Goal: Information Seeking & Learning: Learn about a topic

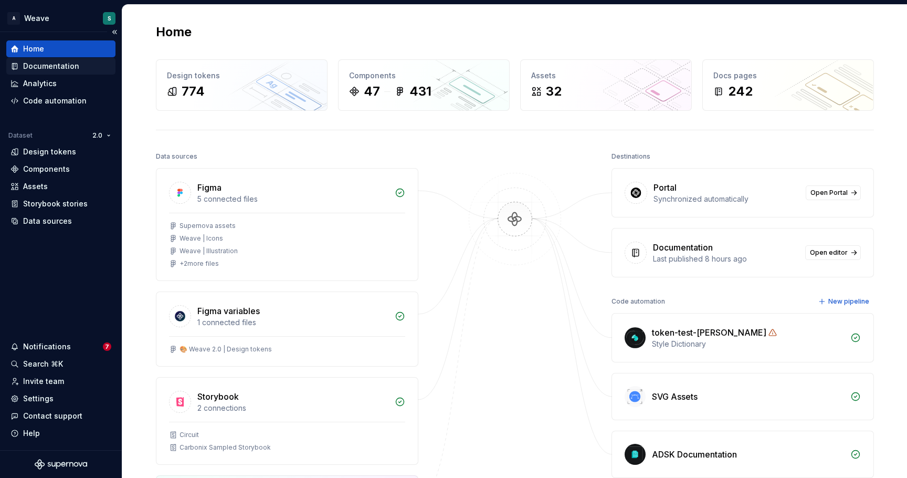
click at [77, 70] on div "Documentation" at bounding box center [51, 66] width 56 height 10
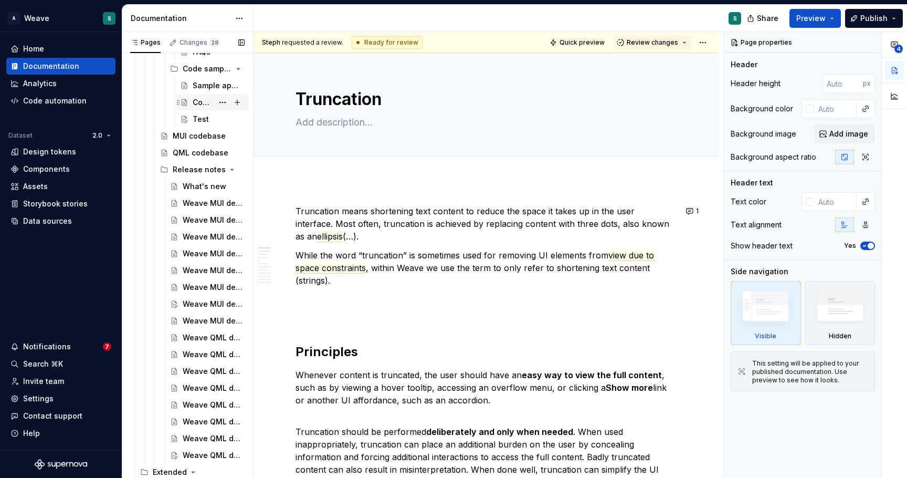
scroll to position [672, 0]
click at [201, 337] on div "Weave QML developer toolkit v2.2.1 release notes" at bounding box center [198, 336] width 30 height 10
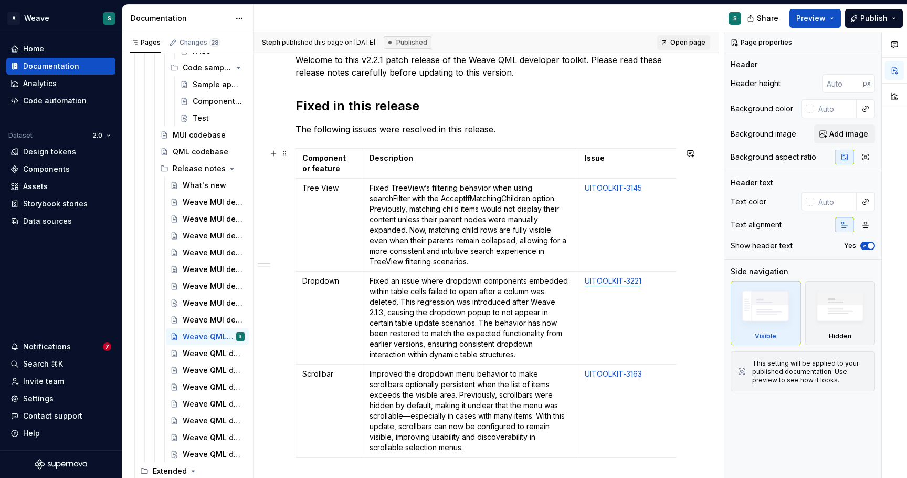
scroll to position [179, 0]
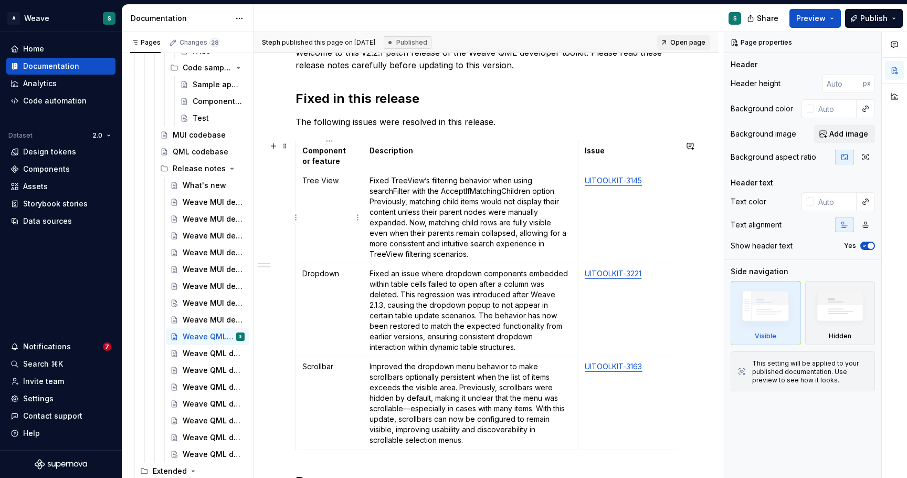
type textarea "*"
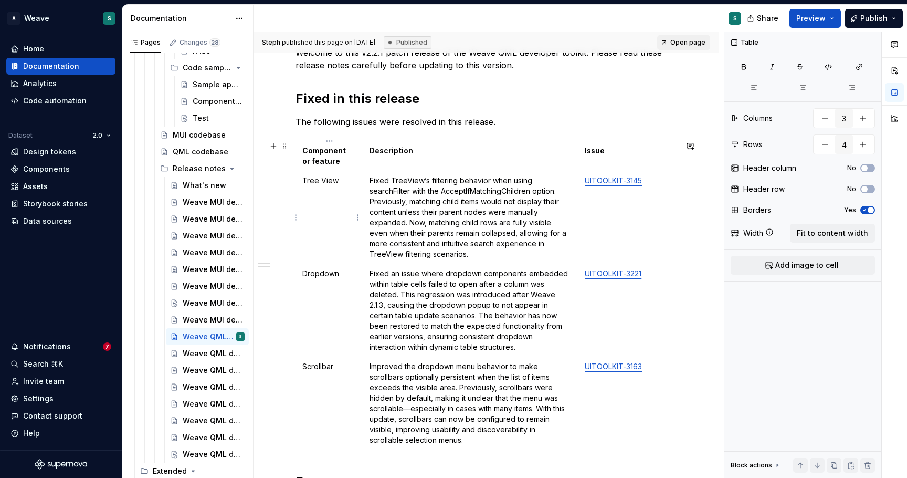
click at [322, 185] on p "Tree View" at bounding box center [329, 180] width 54 height 10
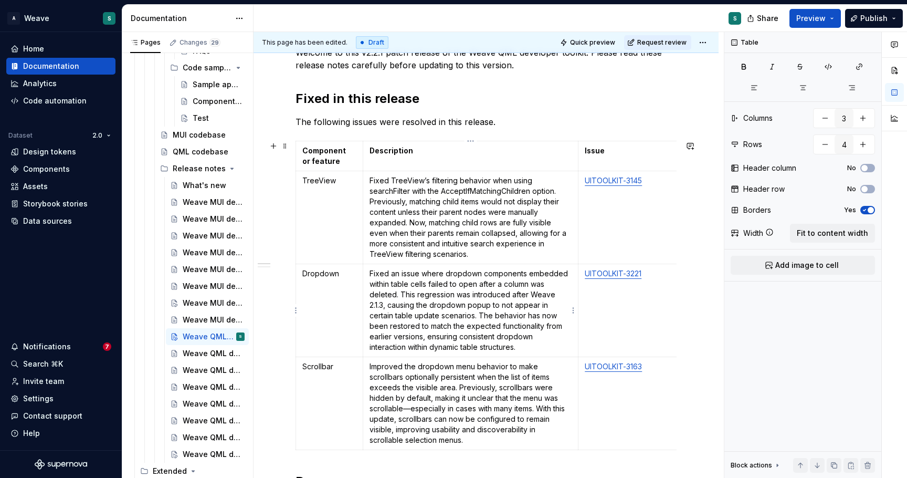
click at [390, 307] on p "Fixed an issue where dropdown components embedded within table cells failed to …" at bounding box center [470, 310] width 202 height 84
drag, startPoint x: 502, startPoint y: 306, endPoint x: 522, endPoint y: 303, distance: 20.6
click at [522, 303] on p "Fixed an issue where dropdown components embedded within table cells failed to …" at bounding box center [470, 310] width 202 height 84
click at [481, 314] on p "Fixed an issue where dropdown components embedded within table cells failed to …" at bounding box center [470, 310] width 202 height 84
click at [405, 346] on p "Fixed an issue where dropdown components embedded within table cells failed to …" at bounding box center [470, 310] width 202 height 84
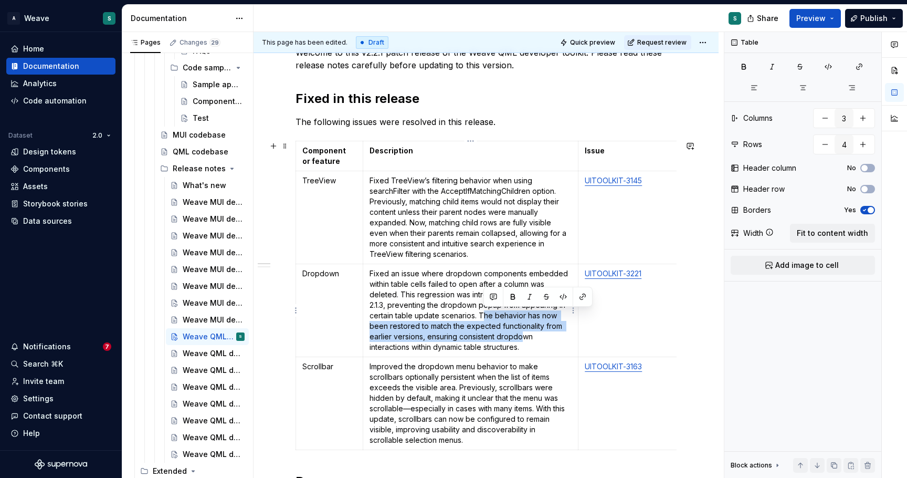
drag, startPoint x: 481, startPoint y: 316, endPoint x: 522, endPoint y: 335, distance: 44.6
click at [522, 335] on p "Fixed an issue where dropdown components embedded within table cells failed to …" at bounding box center [470, 310] width 202 height 84
copy p "The behavior has now been restored to match the expected functionality from ear…"
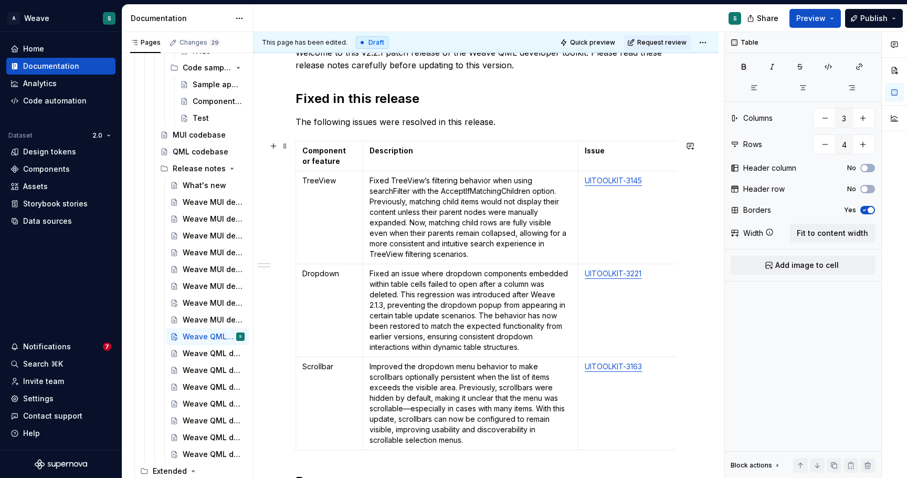
scroll to position [208, 0]
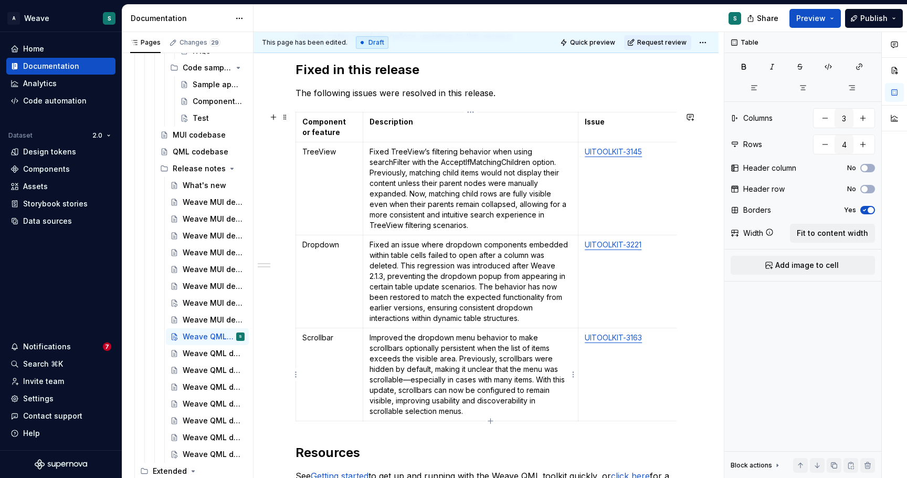
click at [400, 390] on p "Improved the dropdown menu behavior to make scrollbars optionally persistent wh…" at bounding box center [470, 374] width 202 height 84
click at [469, 409] on p "Improved the dropdown menu behavior to make scrollbars optionally persistent wh…" at bounding box center [470, 374] width 202 height 84
click at [615, 335] on link "UITOOLKIT-3163" at bounding box center [613, 337] width 57 height 9
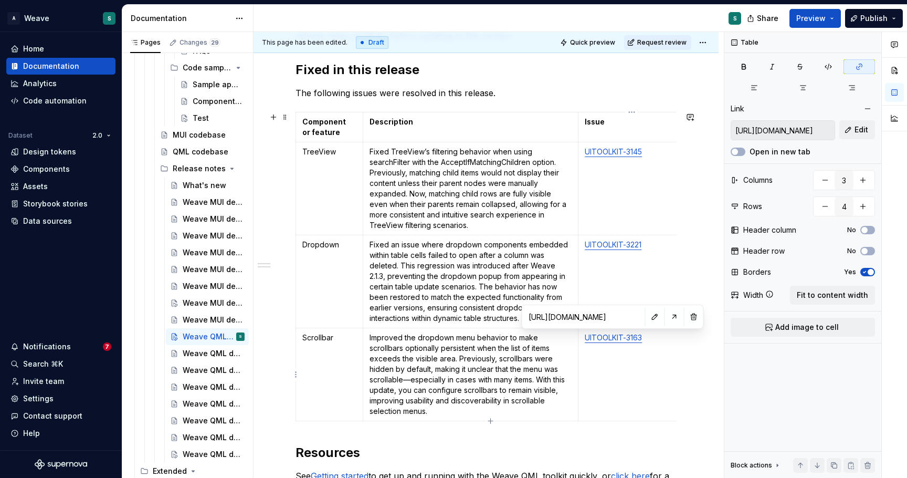
click at [607, 356] on td "UITOOLKIT-3163" at bounding box center [631, 374] width 107 height 93
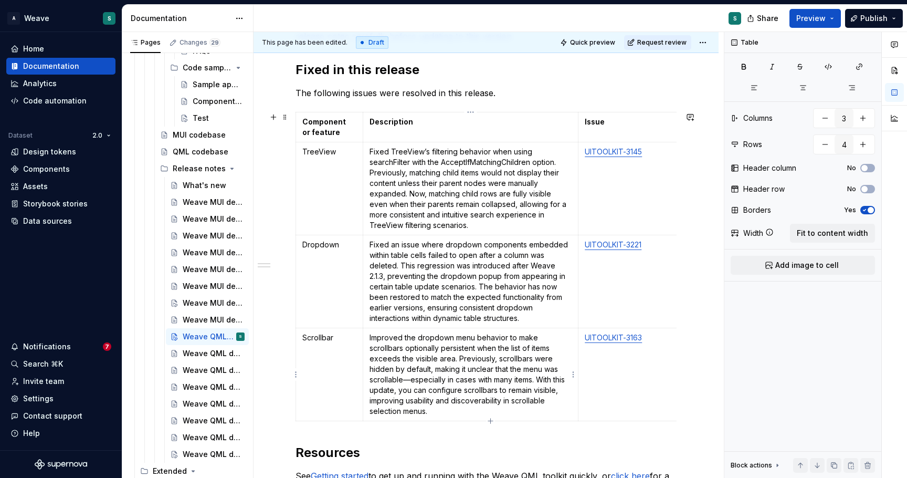
click at [502, 419] on td "Improved the dropdown menu behavior to make scrollbars optionally persistent wh…" at bounding box center [470, 374] width 215 height 93
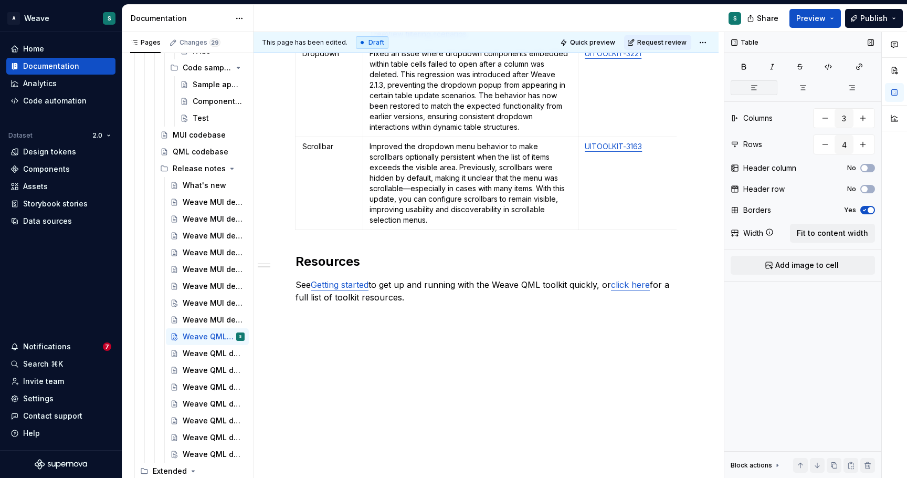
scroll to position [407, 0]
click at [874, 17] on span "Publish" at bounding box center [873, 18] width 27 height 10
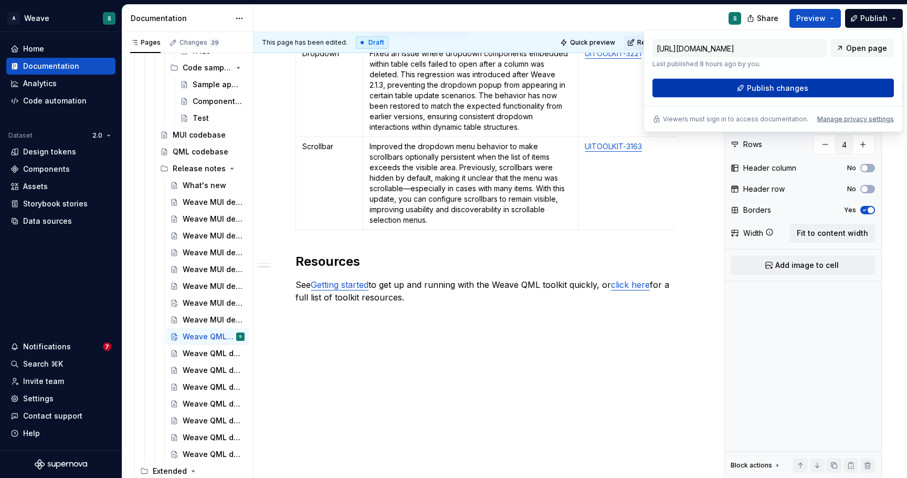
click at [720, 83] on button "Publish changes" at bounding box center [772, 88] width 241 height 19
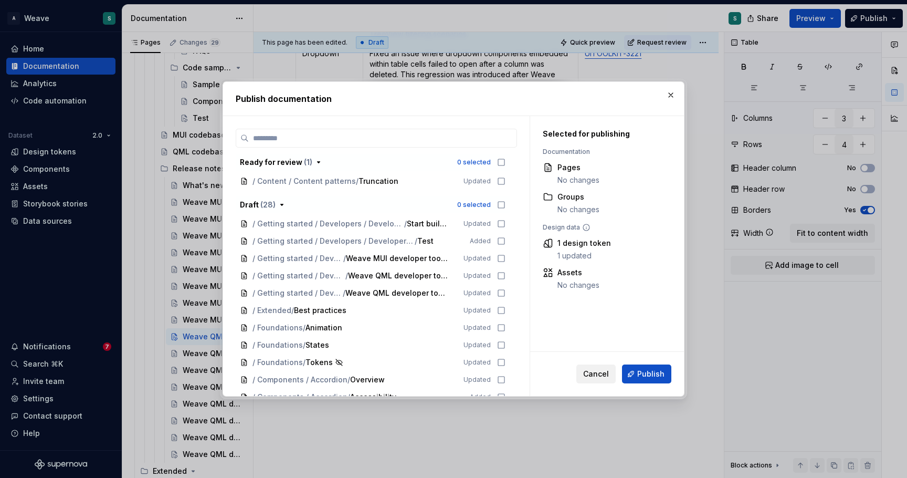
click at [600, 377] on span "Cancel" at bounding box center [596, 373] width 26 height 10
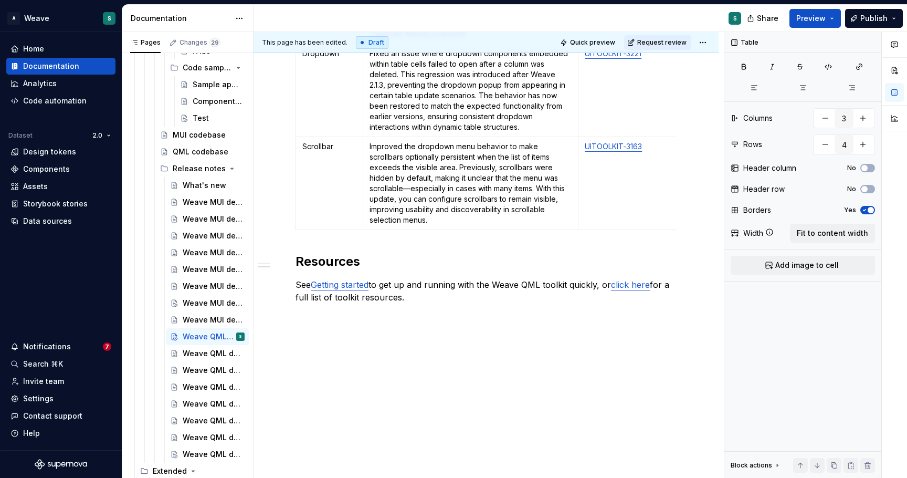
click at [535, 325] on div "Welcome to this v2.2.1 patch release of the Weave QML developer toolkit. Please…" at bounding box center [485, 80] width 381 height 509
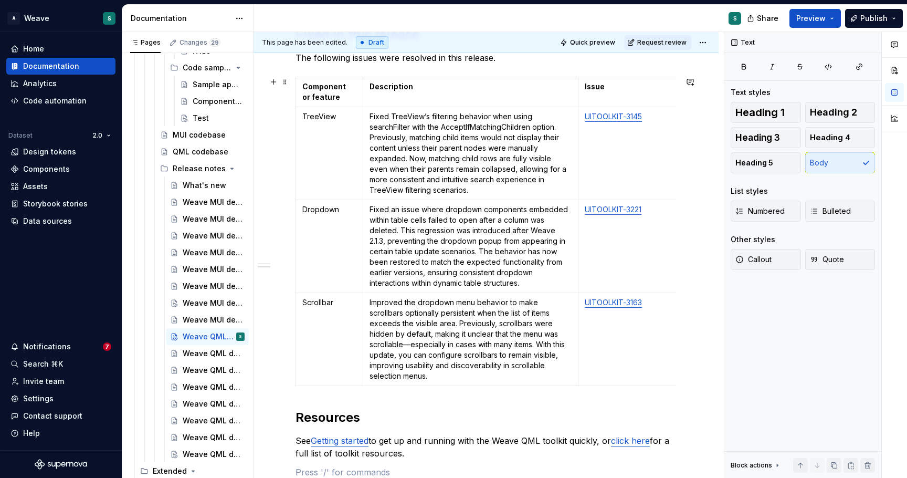
scroll to position [214, 0]
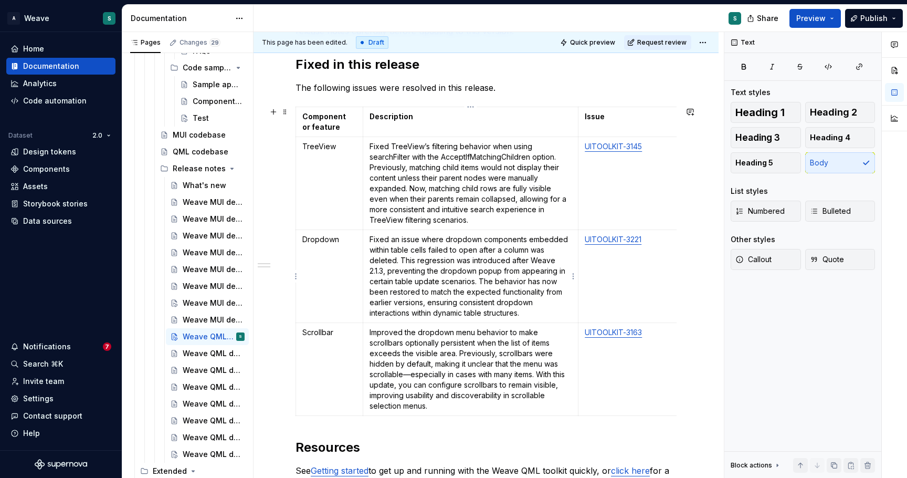
click at [487, 321] on td "Fixed an issue where dropdown components embedded within table cells failed to …" at bounding box center [470, 276] width 215 height 93
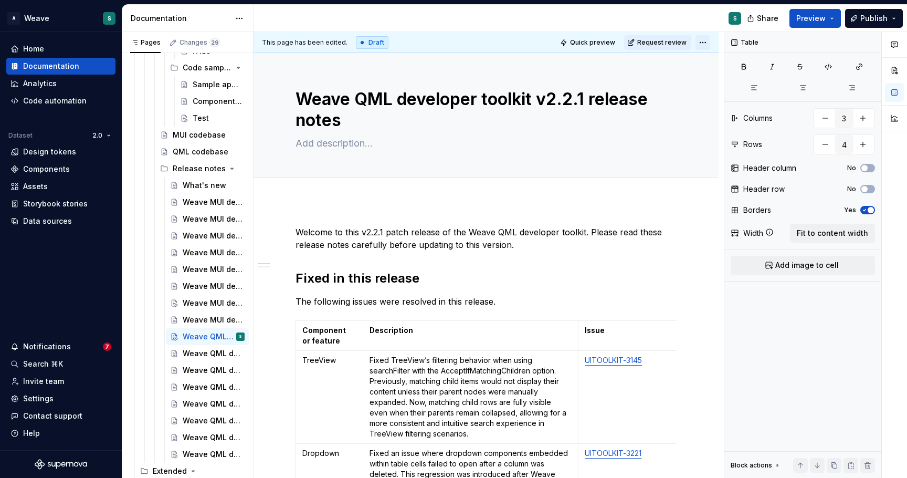
scroll to position [0, 0]
click at [702, 41] on html "A Weave S Home Documentation Analytics Code automation Dataset 2.0 Design token…" at bounding box center [453, 239] width 907 height 478
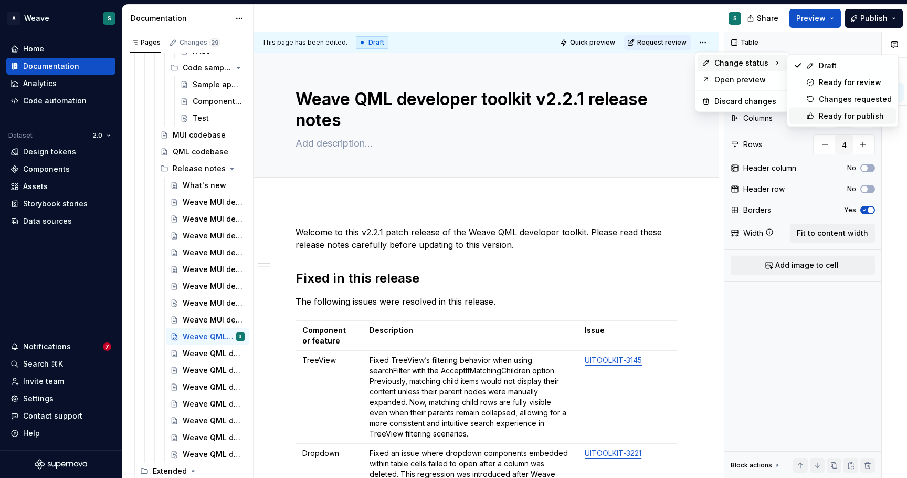
click at [811, 114] on icon at bounding box center [810, 116] width 8 height 8
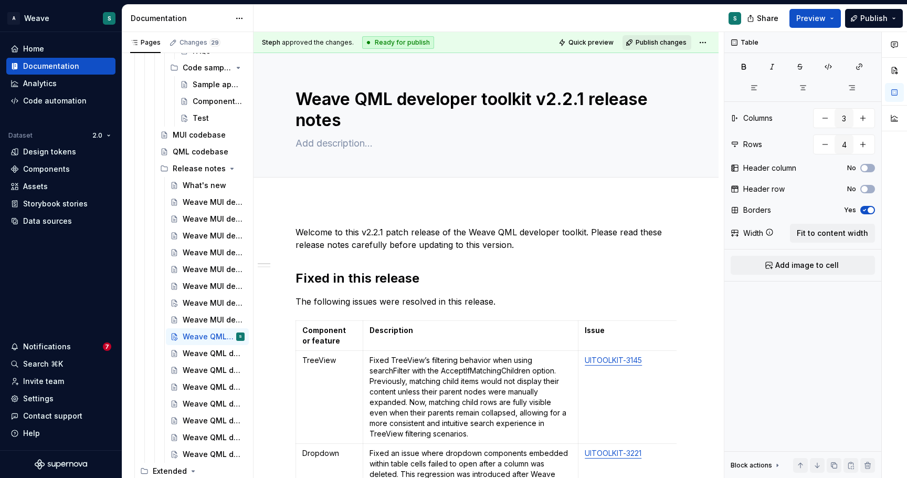
click at [655, 41] on span "Publish changes" at bounding box center [661, 42] width 51 height 8
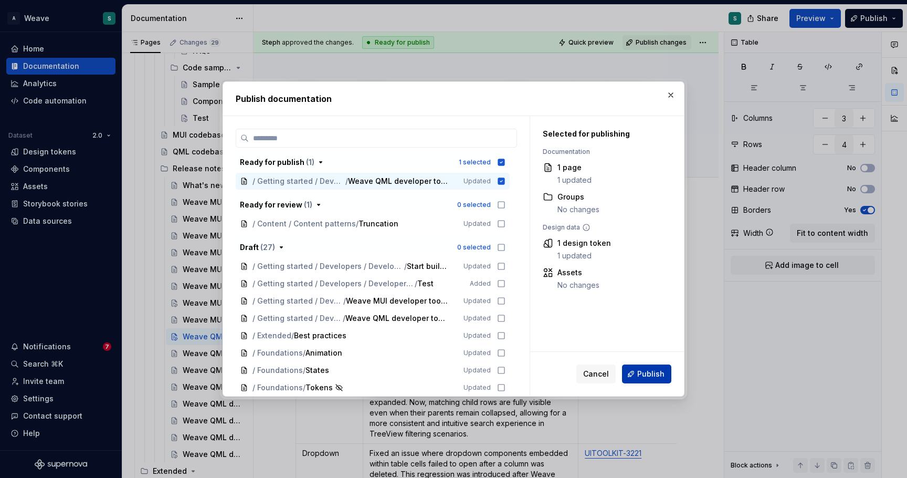
click at [645, 370] on span "Publish" at bounding box center [650, 373] width 27 height 10
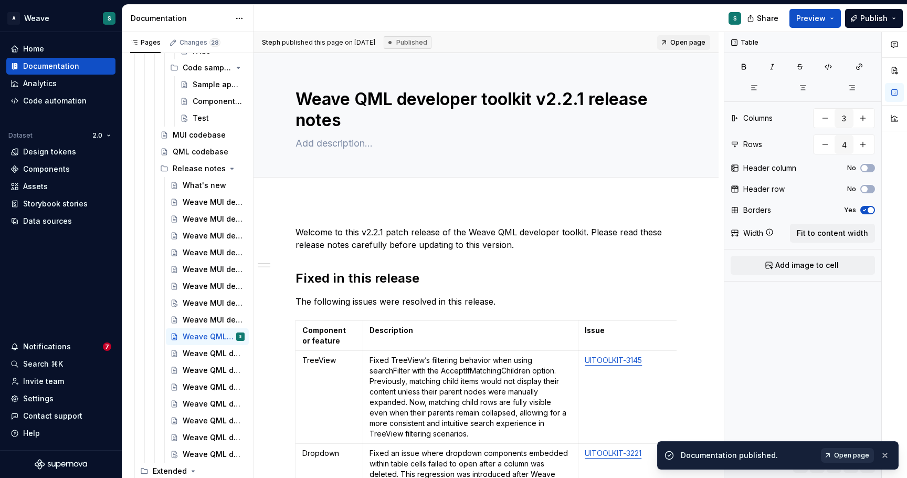
click at [846, 456] on span "Open page" at bounding box center [851, 455] width 35 height 8
type textarea "*"
